Goal: Task Accomplishment & Management: Complete application form

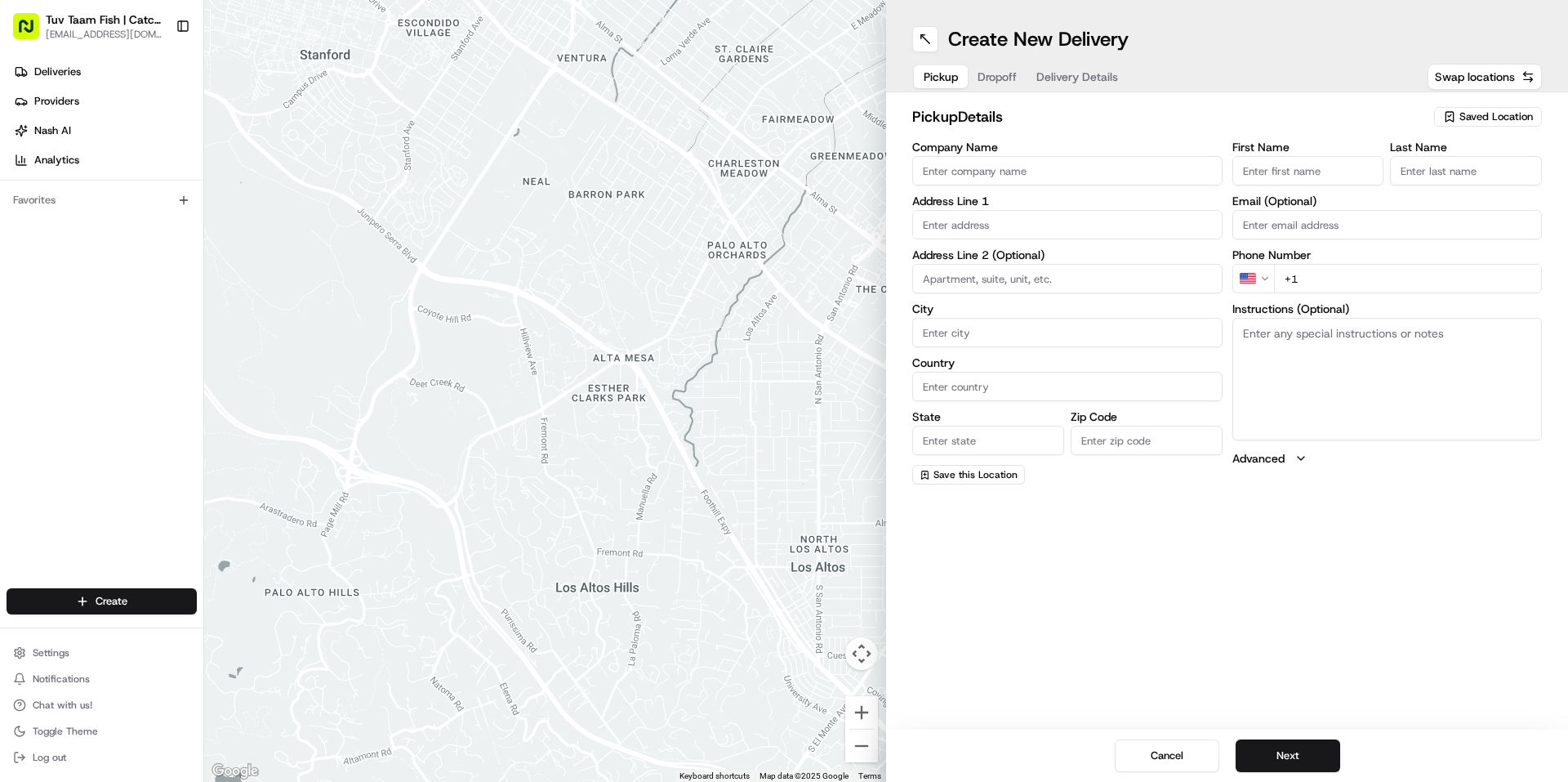
click at [1481, 116] on span "Saved Location" at bounding box center [1496, 117] width 73 height 15
click at [1395, 182] on span "Catch & Co" at bounding box center [1460, 178] width 201 height 15
type input "Catch & Co"
type input "[STREET_ADDRESS]"
type input "[GEOGRAPHIC_DATA]"
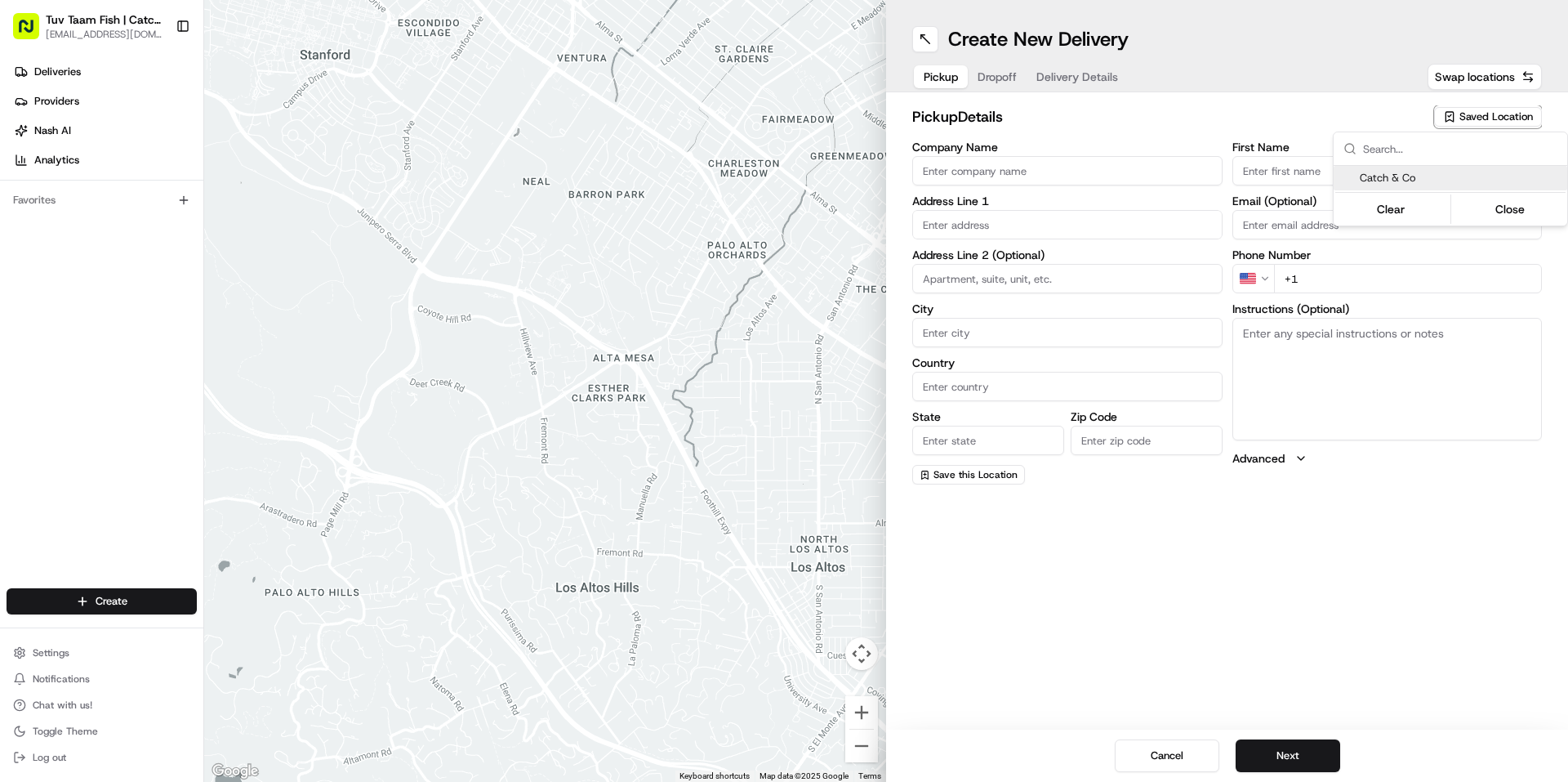
type input "US"
type input "NY"
type input "11219"
type input "[PERSON_NAME]"
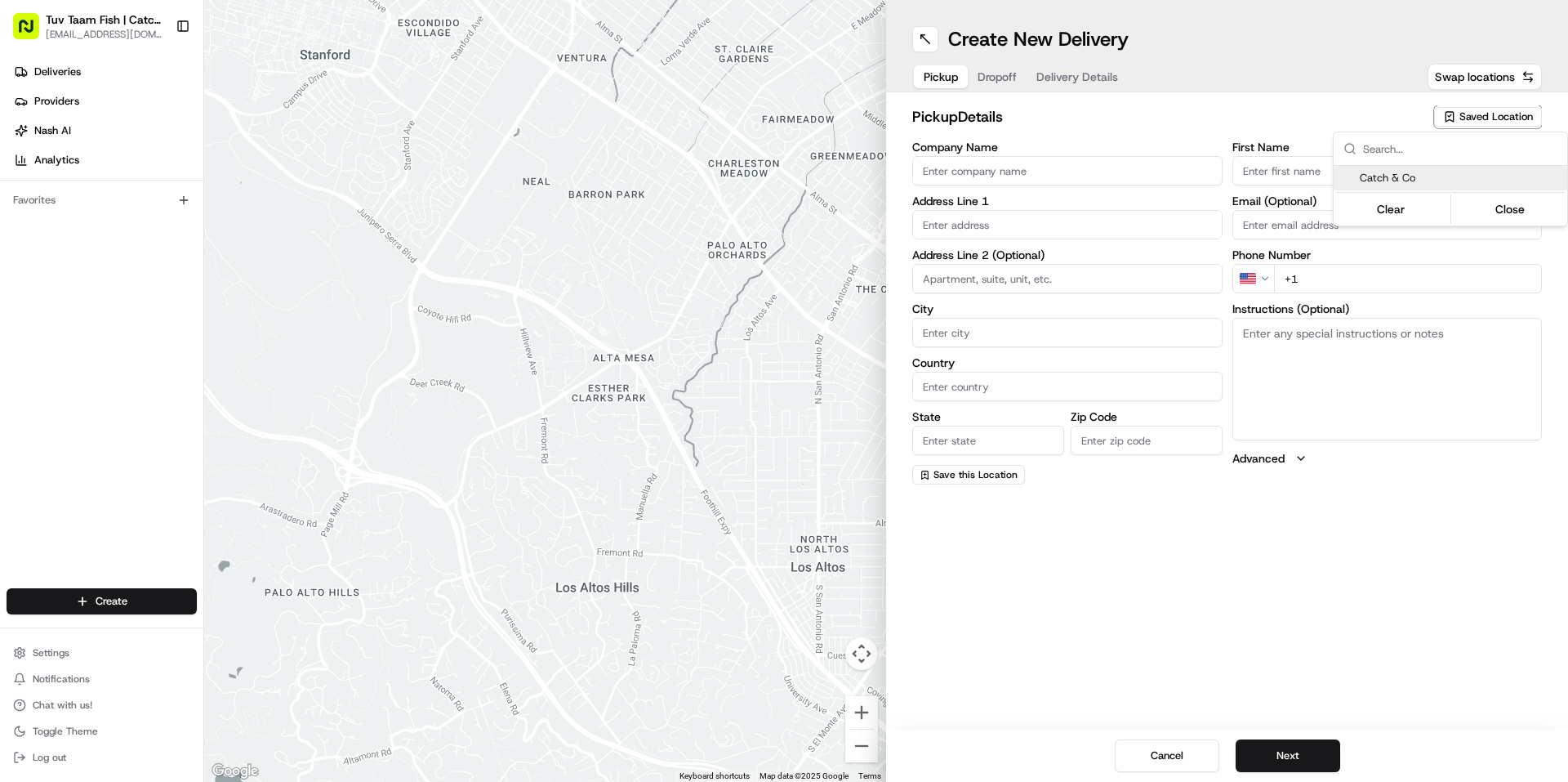
type input "[EMAIL_ADDRESS][DOMAIN_NAME]"
type input "[PHONE_NUMBER]"
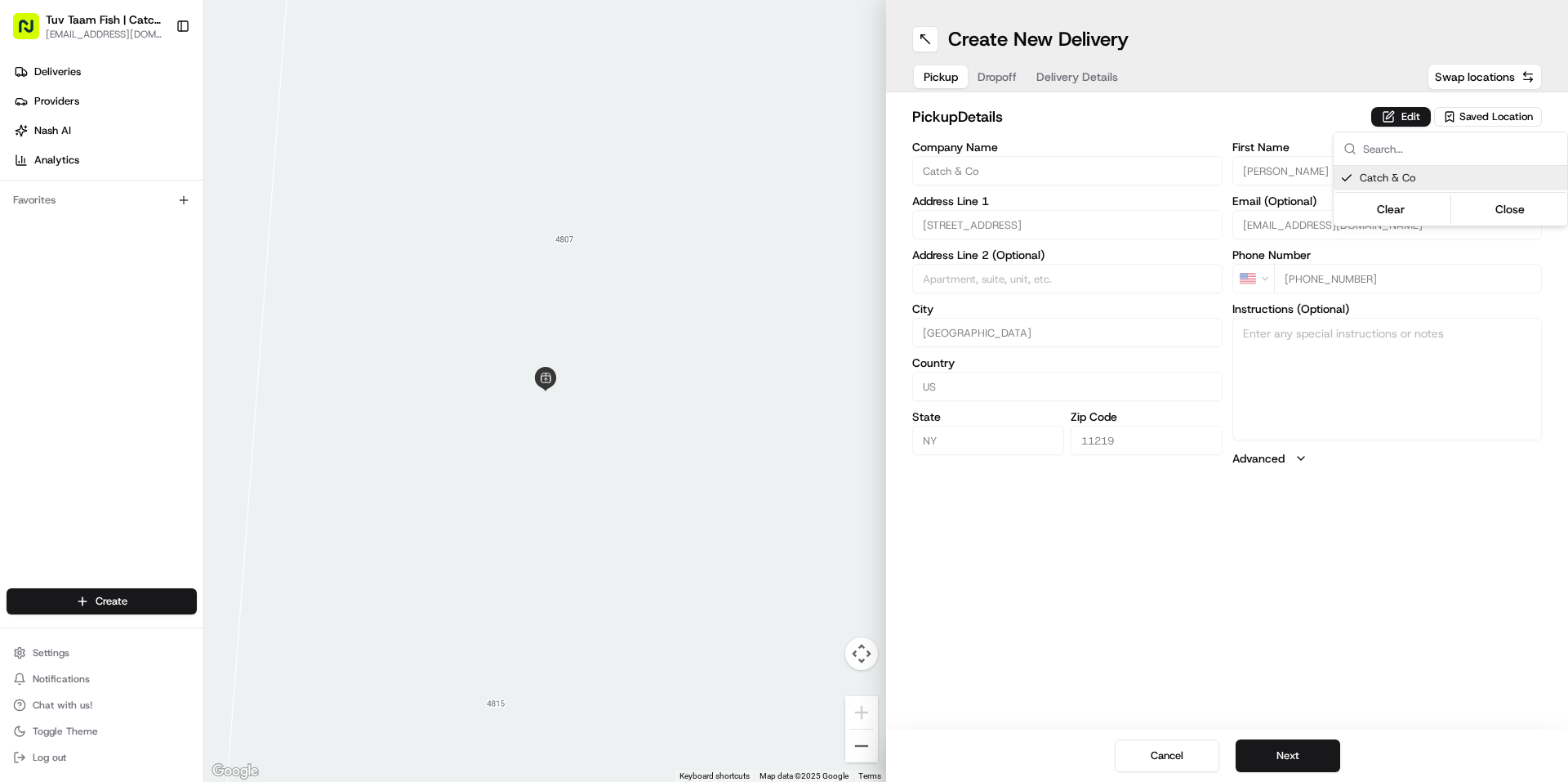
click at [1289, 563] on html "Tuv Taam Fish | Catch & Co. [EMAIL_ADDRESS][DOMAIN_NAME] Toggle Sidebar Deliver…" at bounding box center [784, 391] width 1568 height 782
click at [1312, 752] on button "Next" at bounding box center [1288, 756] width 104 height 33
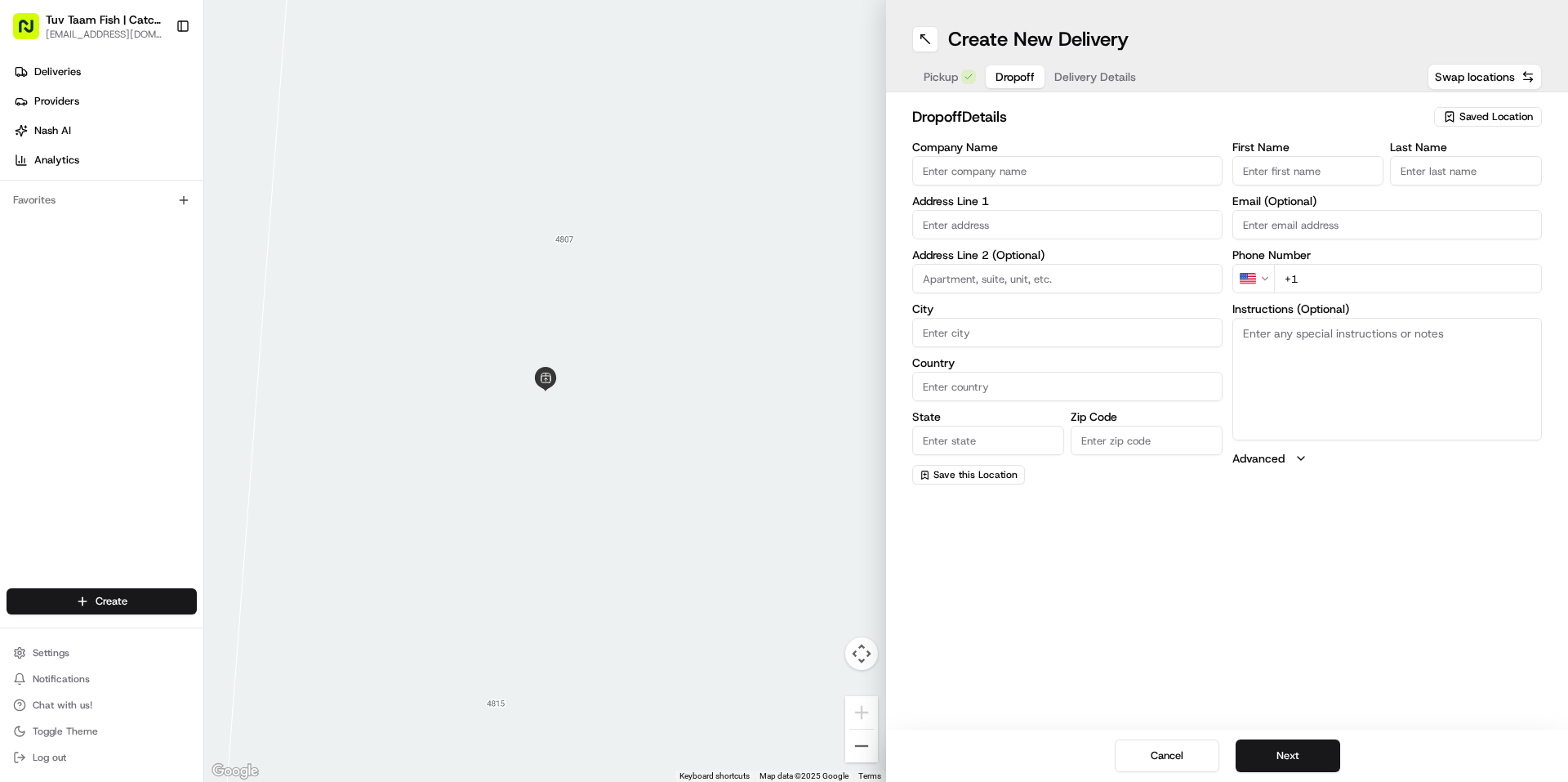
click at [1489, 113] on span "Saved Location" at bounding box center [1496, 117] width 73 height 15
type input "super"
click at [1464, 193] on div "Supermarket of Ave N" at bounding box center [1450, 203] width 233 height 24
type input "Supermarket of Ave N"
type input "[STREET_ADDRESS]"
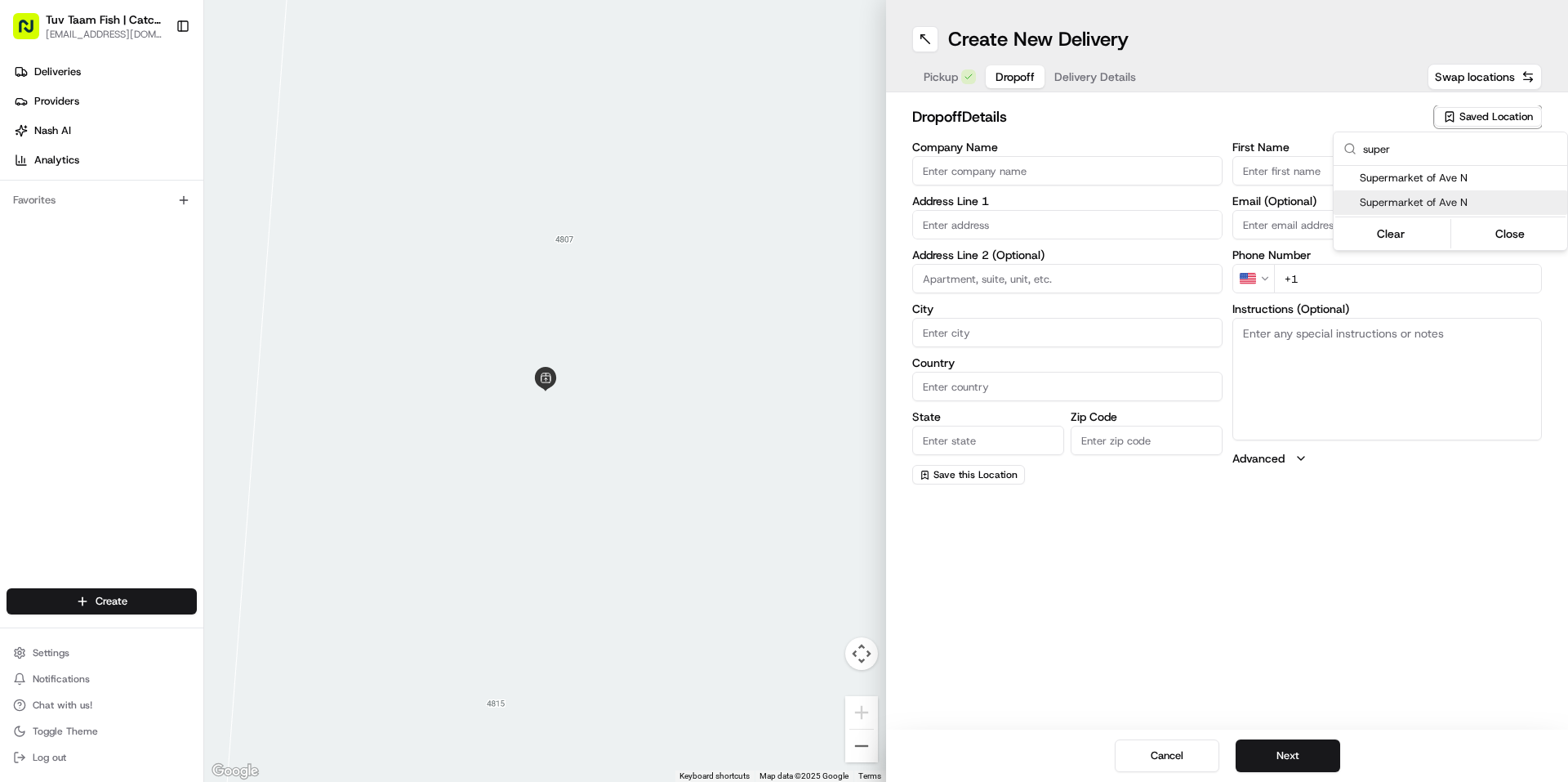
type input "[GEOGRAPHIC_DATA]"
type input "US"
type input "NY"
type input "11234"
type input "[PERSON_NAME]"
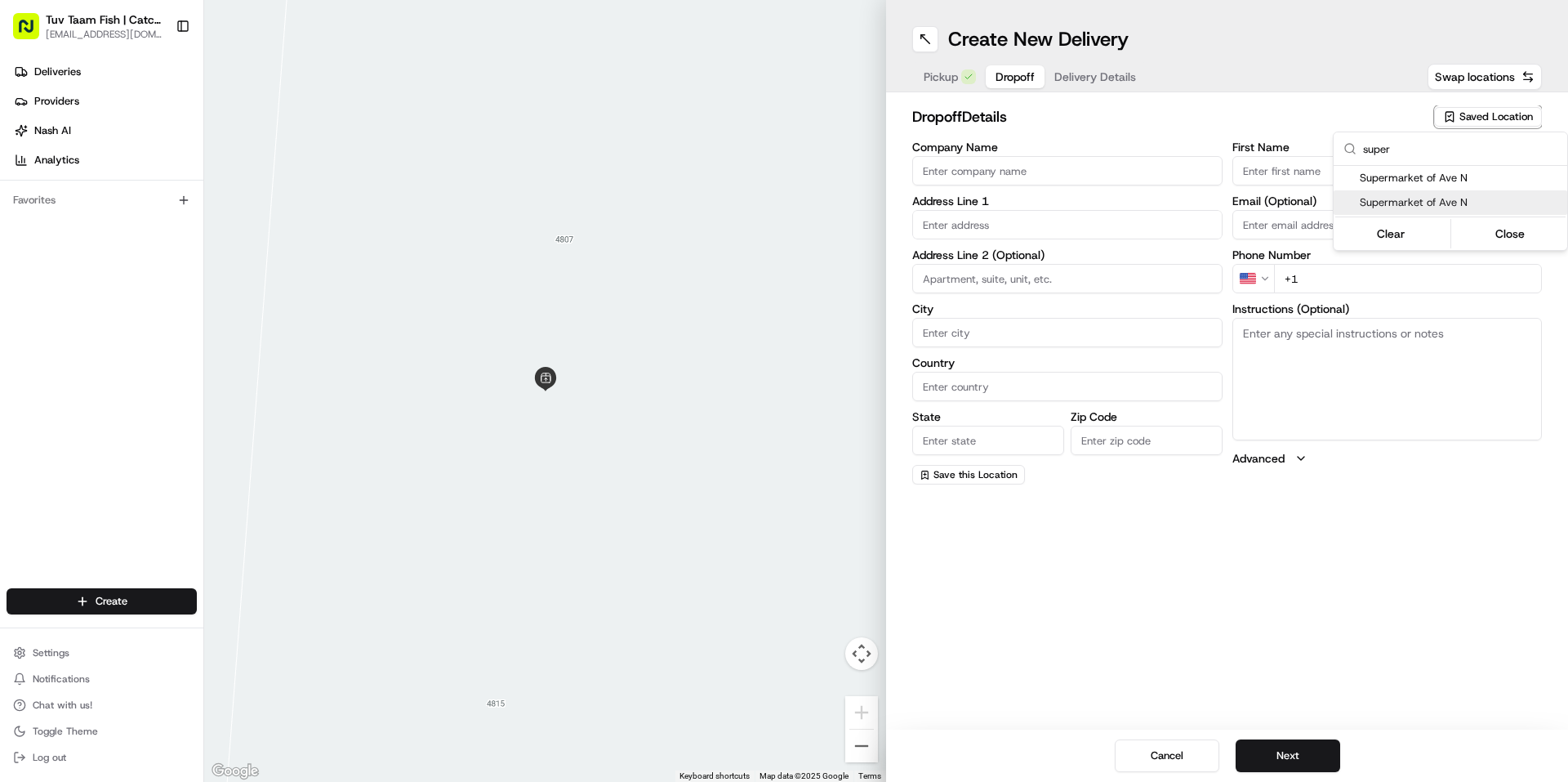
type input "G"
type input "[PHONE_NUMBER]"
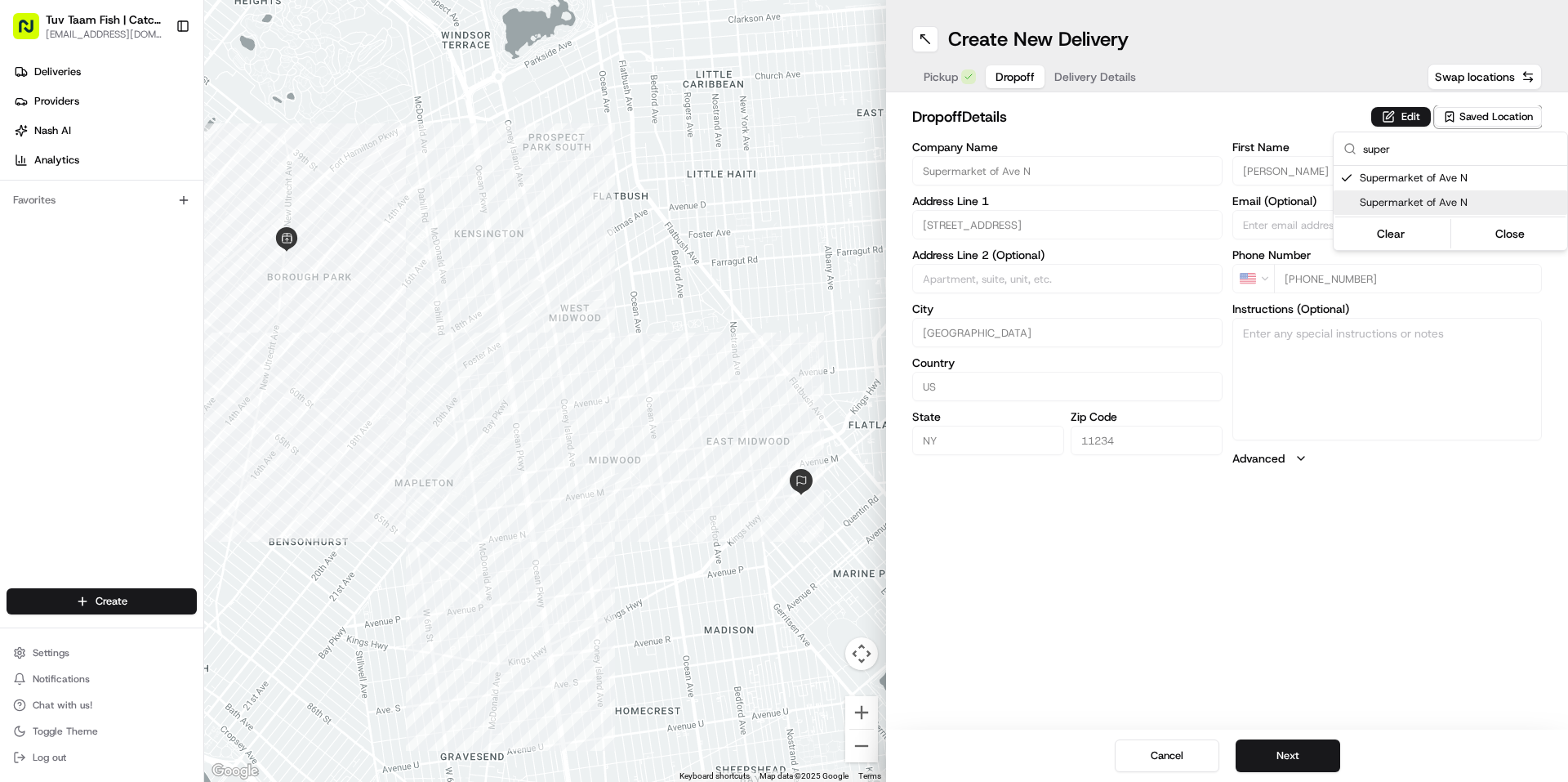
click at [1285, 744] on html "Tuv Taam Fish | Catch & Co. [EMAIL_ADDRESS][DOMAIN_NAME] Toggle Sidebar Deliver…" at bounding box center [784, 391] width 1568 height 782
click at [1275, 758] on button "Next" at bounding box center [1288, 756] width 104 height 33
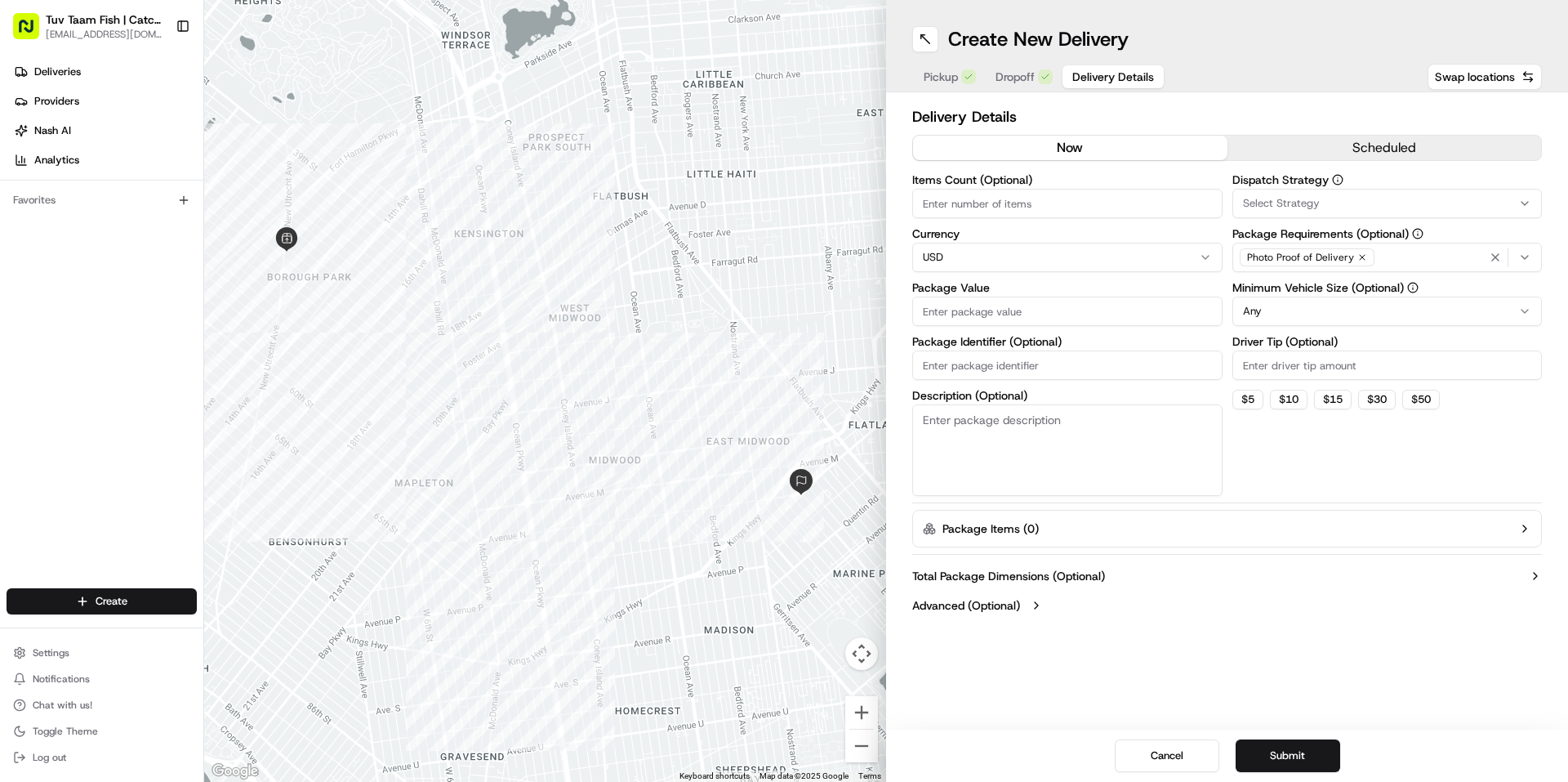
click at [1020, 311] on input "Package Value" at bounding box center [1067, 311] width 310 height 30
type input "19"
click at [1295, 753] on button "Submit" at bounding box center [1288, 756] width 104 height 33
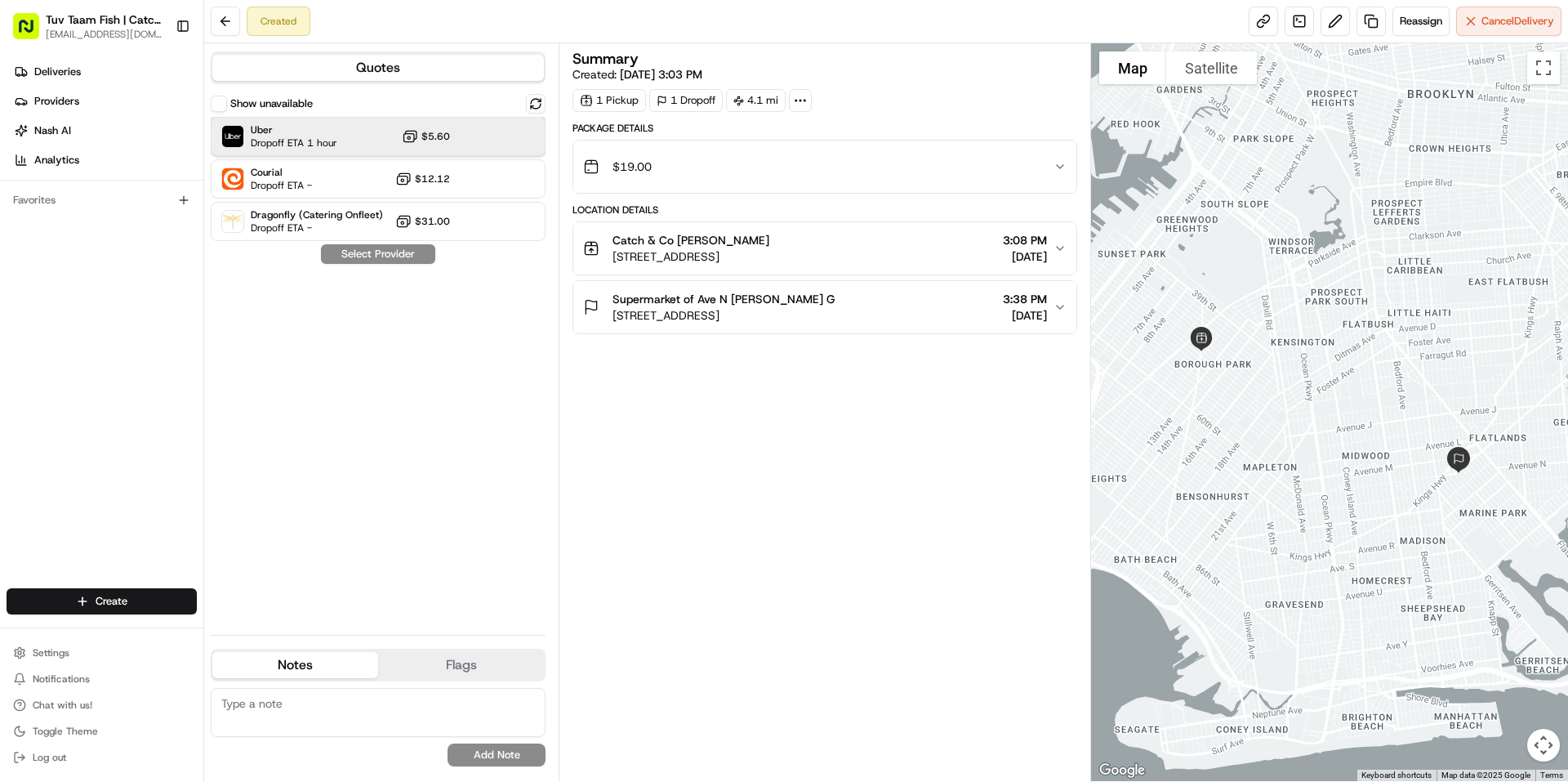
click at [341, 142] on div "Uber Dropoff ETA 1 hour $5.60" at bounding box center [378, 136] width 335 height 39
click at [371, 250] on button "Assign Provider" at bounding box center [378, 253] width 116 height 20
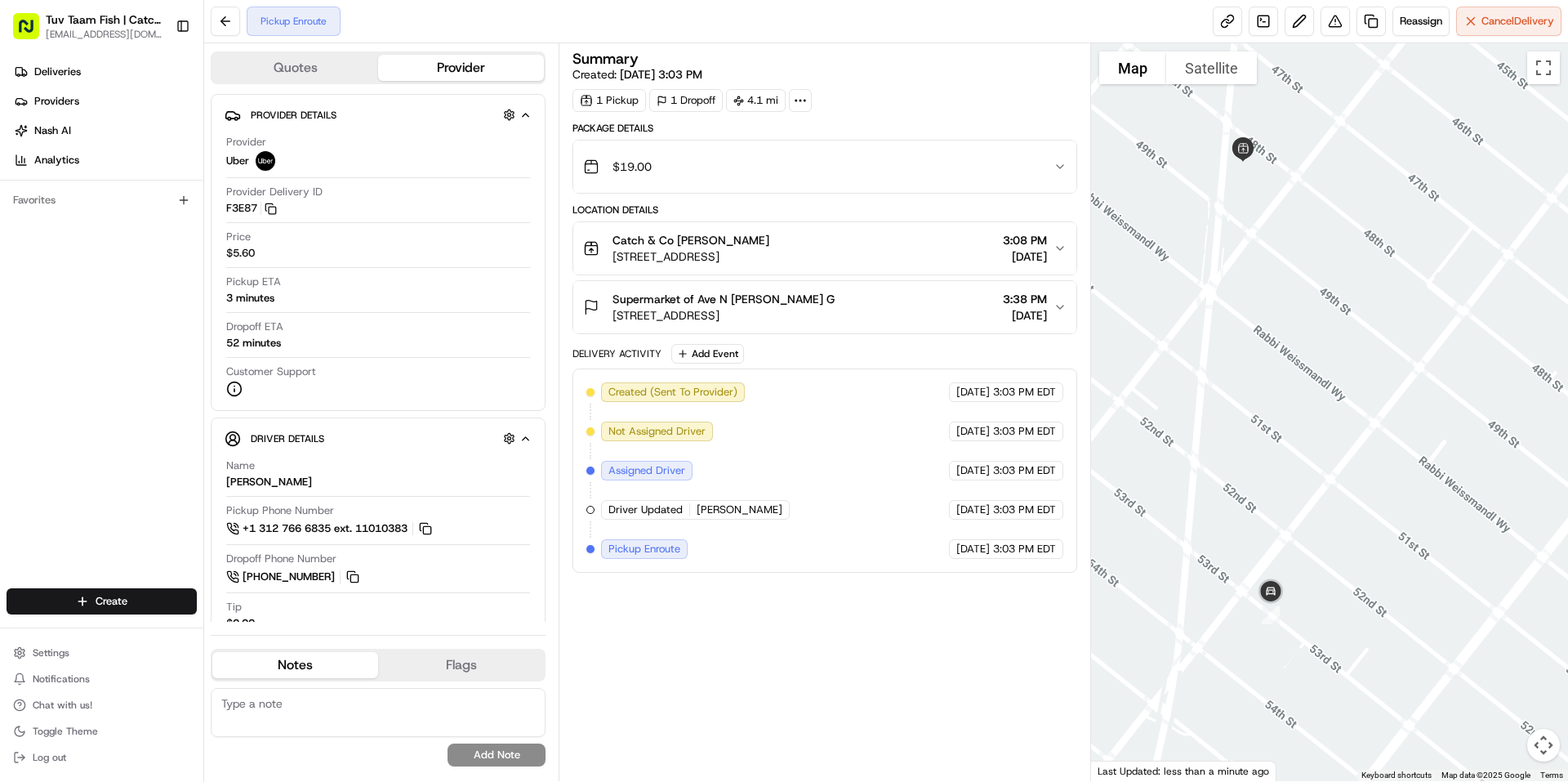
drag, startPoint x: 1220, startPoint y: 401, endPoint x: 1258, endPoint y: 497, distance: 103.2
click at [1256, 497] on div at bounding box center [1329, 412] width 478 height 738
